Goal: Transaction & Acquisition: Purchase product/service

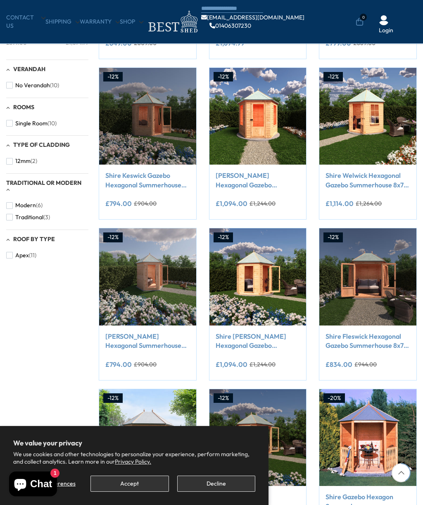
scroll to position [281, 0]
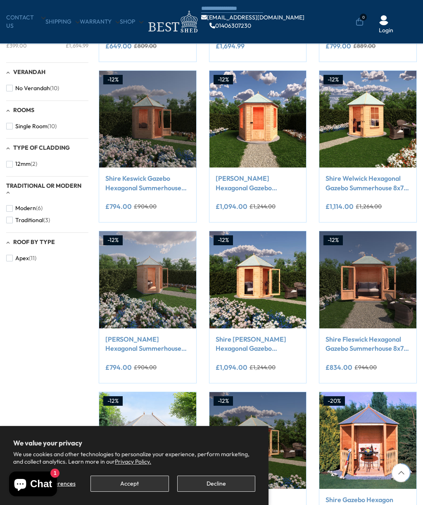
click at [362, 340] on link "Shire Fleswick Hexagonal Gazebo Summerhouse 8x7 Double doors 12mm Cladding" at bounding box center [368, 343] width 85 height 19
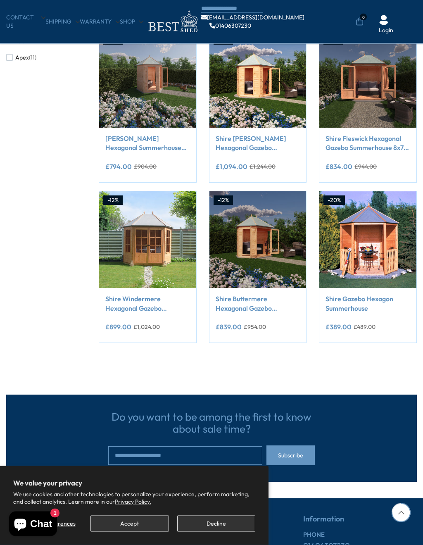
scroll to position [482, 0]
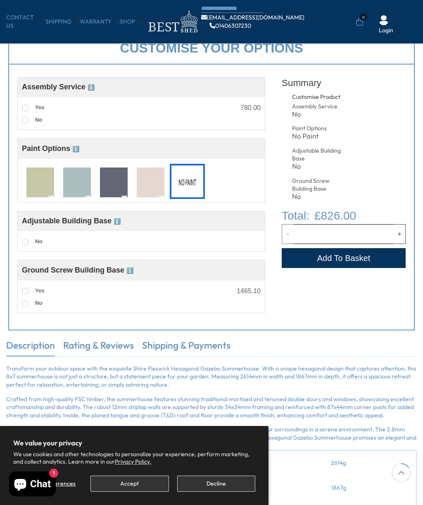
scroll to position [272, 0]
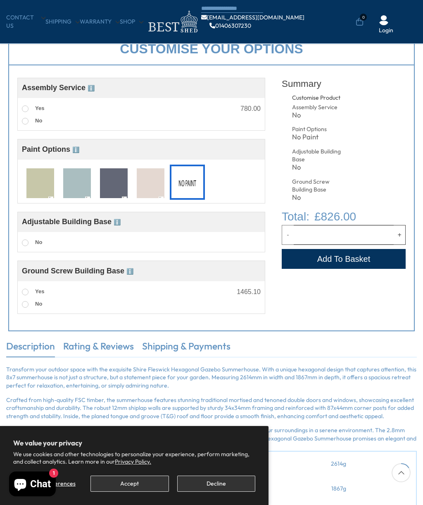
click at [115, 222] on span "ℹ️" at bounding box center [117, 222] width 7 height 7
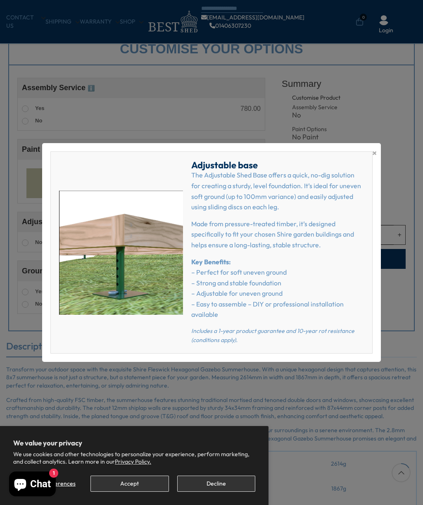
click at [372, 153] on span "×" at bounding box center [374, 153] width 5 height 12
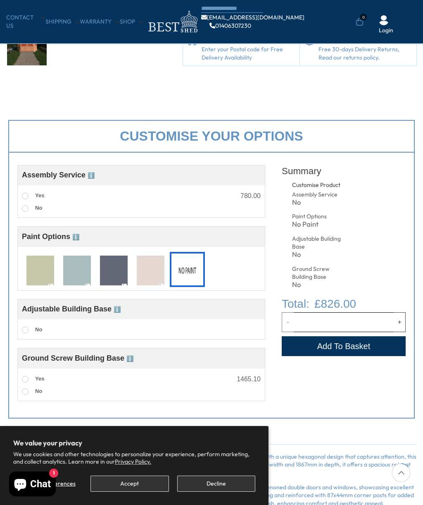
scroll to position [0, 0]
